Goal: Information Seeking & Learning: Learn about a topic

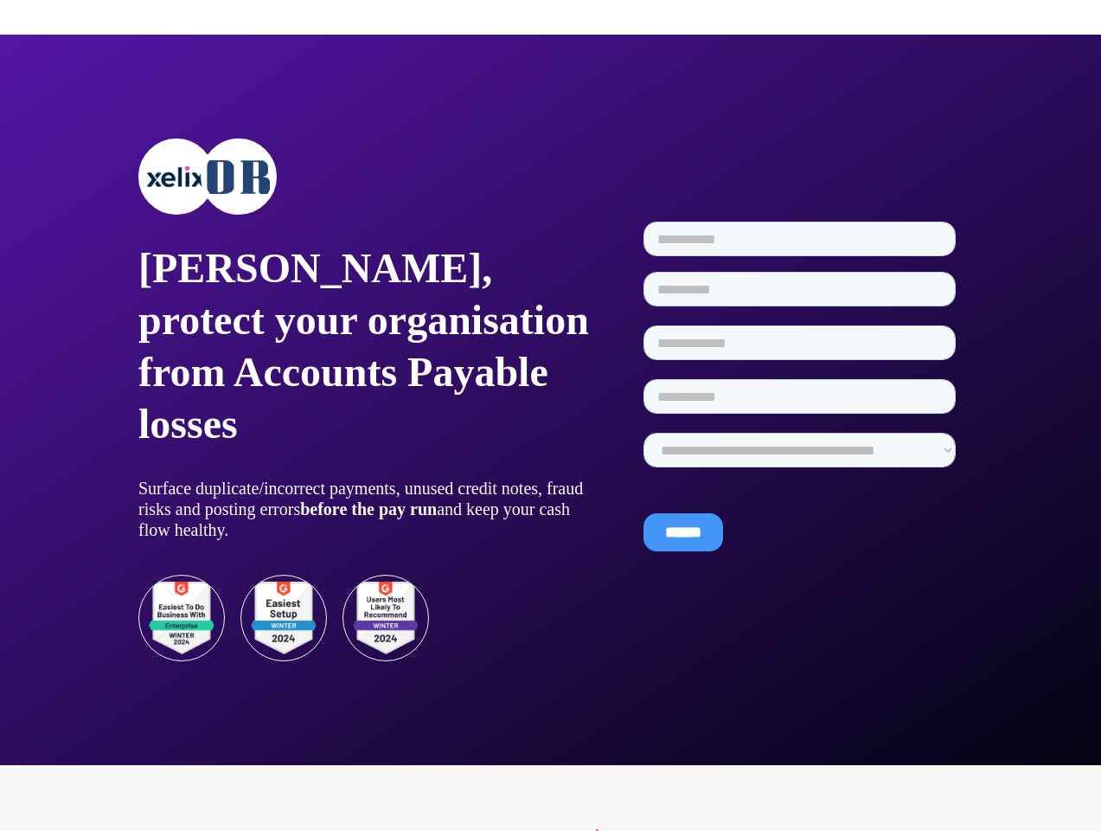
click at [550, 21] on div at bounding box center [550, 21] width 1101 height 28
click at [367, 400] on p "[PERSON_NAME], protect your organisation from Accounts Payable losses" at bounding box center [366, 346] width 457 height 208
click at [367, 177] on div at bounding box center [366, 176] width 457 height 76
click at [177, 177] on img at bounding box center [176, 176] width 69 height 69
click at [239, 177] on img at bounding box center [238, 176] width 69 height 69
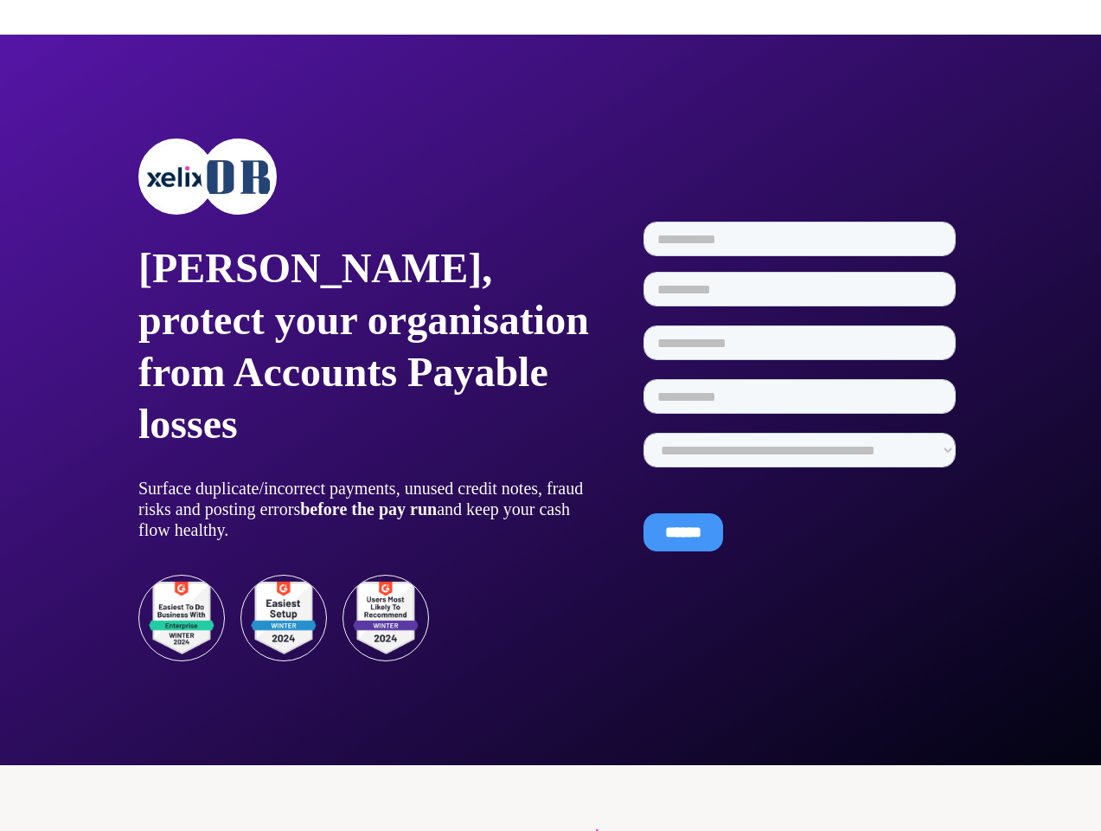
click at [367, 509] on strong "before the pay run" at bounding box center [368, 508] width 137 height 19
click at [284, 618] on img at bounding box center [284, 618] width 87 height 87
